Goal: Find specific page/section: Find specific page/section

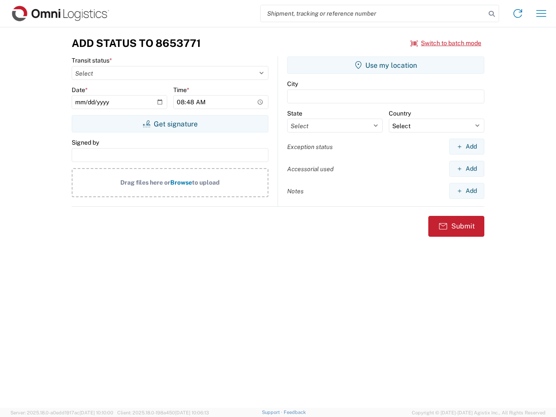
click at [373, 13] on input "search" at bounding box center [373, 13] width 225 height 17
click at [492, 14] on icon at bounding box center [491, 14] width 12 height 12
click at [518, 13] on icon at bounding box center [518, 14] width 14 height 14
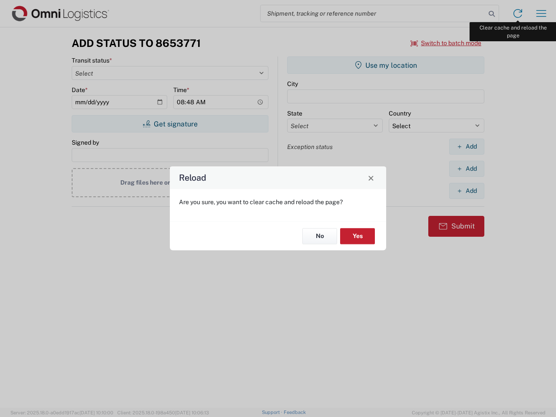
click at [541, 13] on div "Reload Are you sure, you want to clear cache and reload the page? No Yes" at bounding box center [278, 208] width 556 height 417
click at [446, 43] on div "Reload Are you sure, you want to clear cache and reload the page? No Yes" at bounding box center [278, 208] width 556 height 417
click at [170, 124] on div "Reload Are you sure, you want to clear cache and reload the page? No Yes" at bounding box center [278, 208] width 556 height 417
click at [386, 65] on div "Reload Are you sure, you want to clear cache and reload the page? No Yes" at bounding box center [278, 208] width 556 height 417
click at [466, 146] on div "Reload Are you sure, you want to clear cache and reload the page? No Yes" at bounding box center [278, 208] width 556 height 417
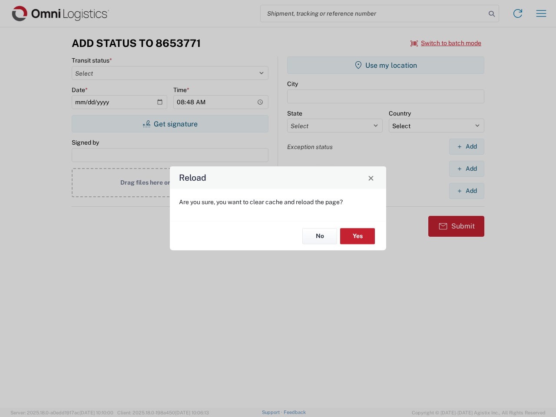
click at [466, 168] on div "Reload Are you sure, you want to clear cache and reload the page? No Yes" at bounding box center [278, 208] width 556 height 417
click at [466, 191] on div "Reload Are you sure, you want to clear cache and reload the page? No Yes" at bounding box center [278, 208] width 556 height 417
